Goal: Find contact information: Find contact information

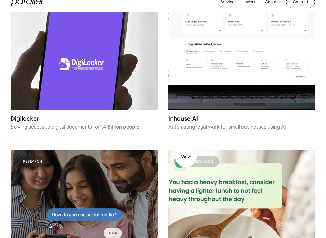
scroll to position [866, 0]
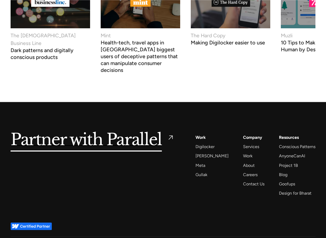
scroll to position [1995, 0]
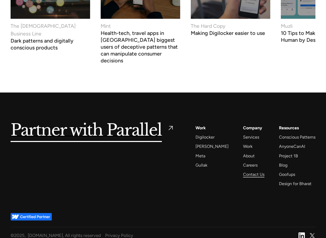
click at [244, 171] on div "Contact Us" at bounding box center [253, 174] width 21 height 7
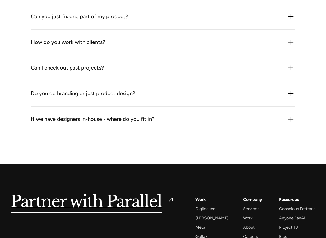
scroll to position [665, 0]
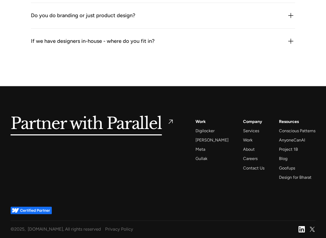
click at [44, 231] on div "© 2025 , Parallelhq.com, All rights reserved" at bounding box center [56, 229] width 90 height 8
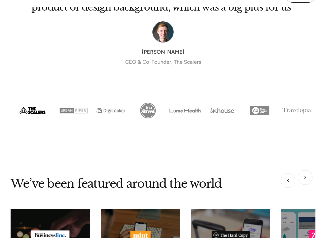
scroll to position [1995, 0]
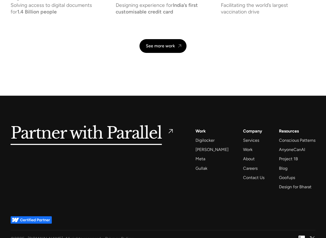
scroll to position [1203, 0]
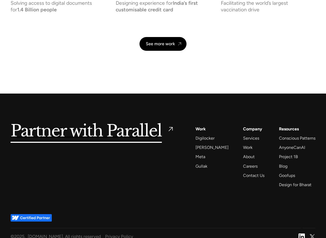
click at [302, 234] on img at bounding box center [302, 237] width 6 height 6
